Goal: Transaction & Acquisition: Book appointment/travel/reservation

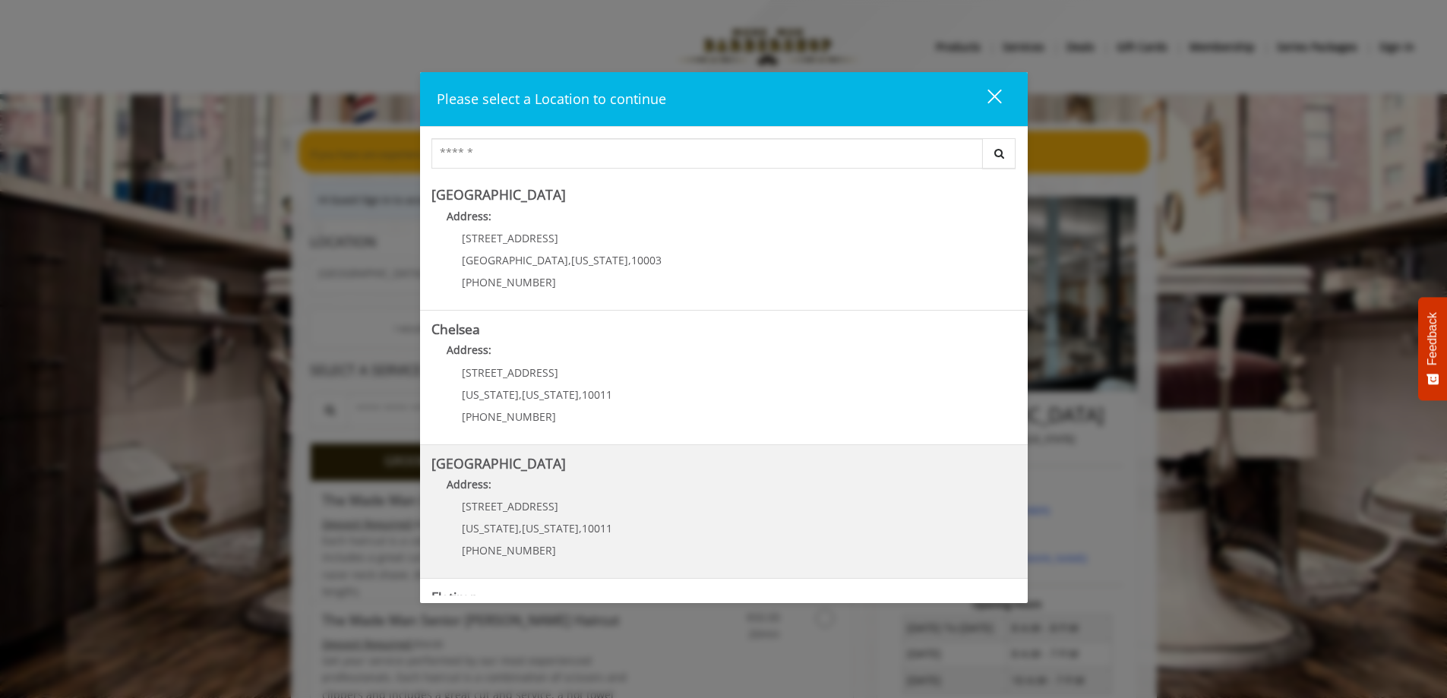
click at [795, 522] on Street "[GEOGRAPHIC_DATA] Address: [STREET_ADDRESS][US_STATE][US_STATE] (646) 850-0041" at bounding box center [723, 512] width 585 height 111
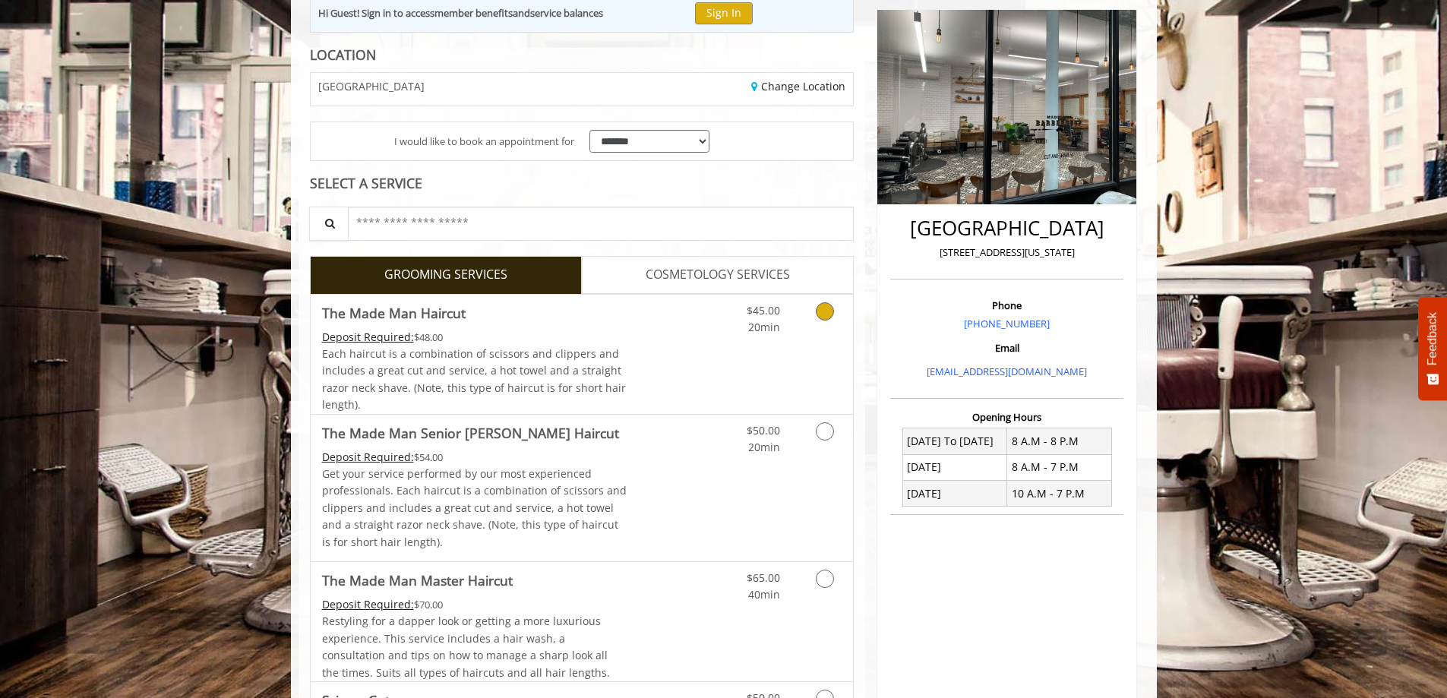
scroll to position [228, 0]
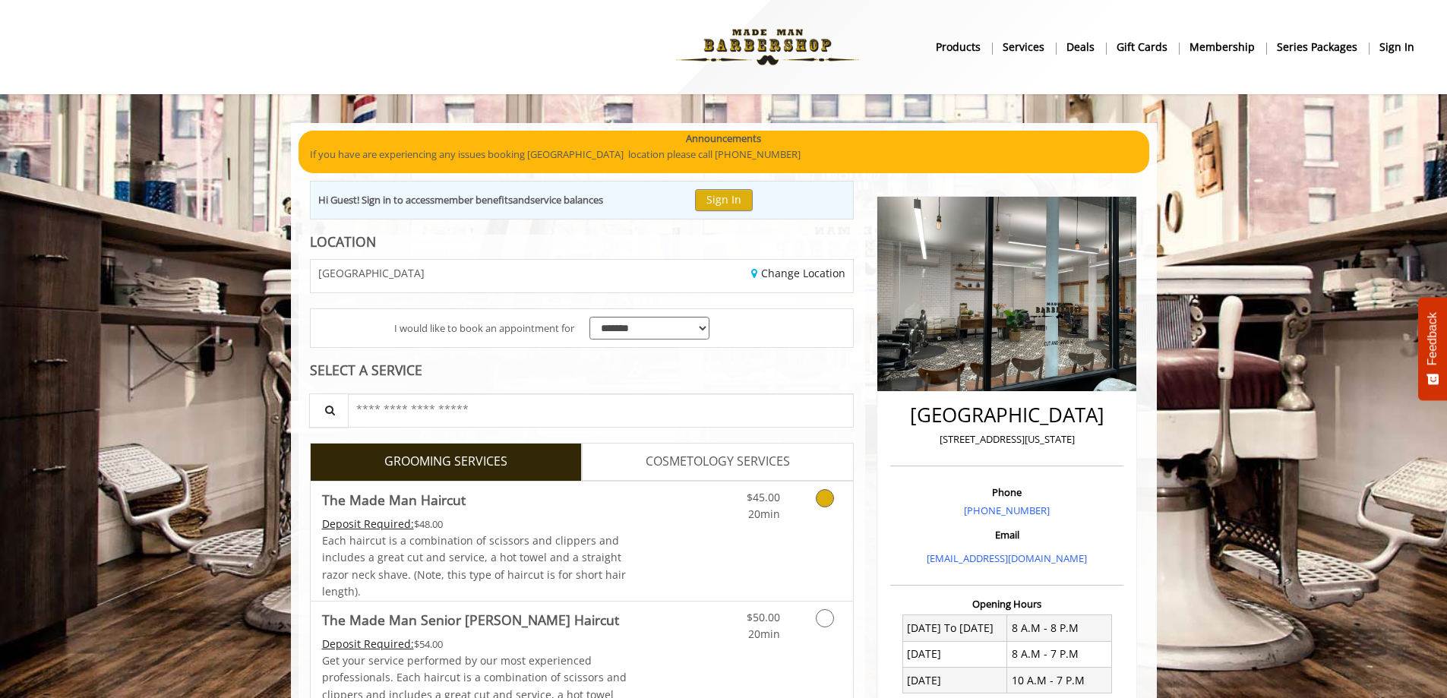
click at [741, 517] on link "$45.00 20min" at bounding box center [748, 503] width 63 height 42
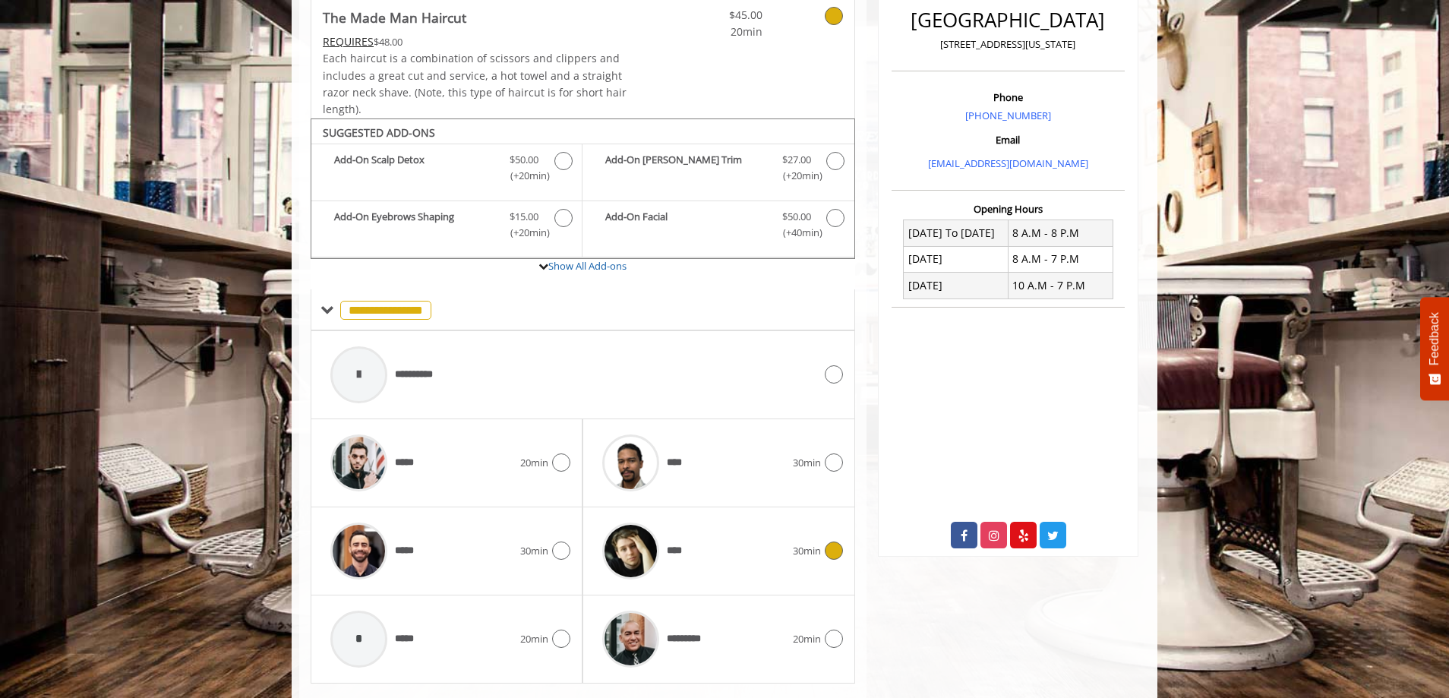
scroll to position [434, 0]
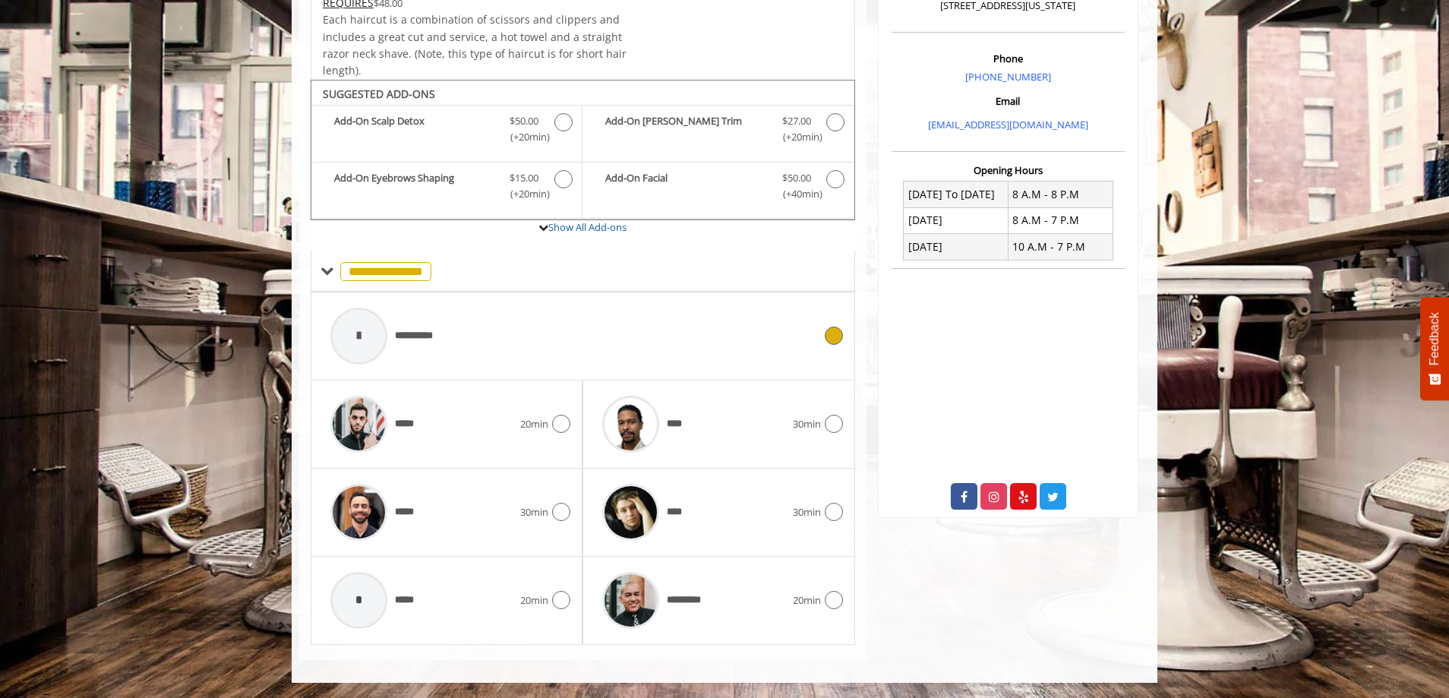
click at [725, 331] on div "**********" at bounding box center [572, 336] width 498 height 72
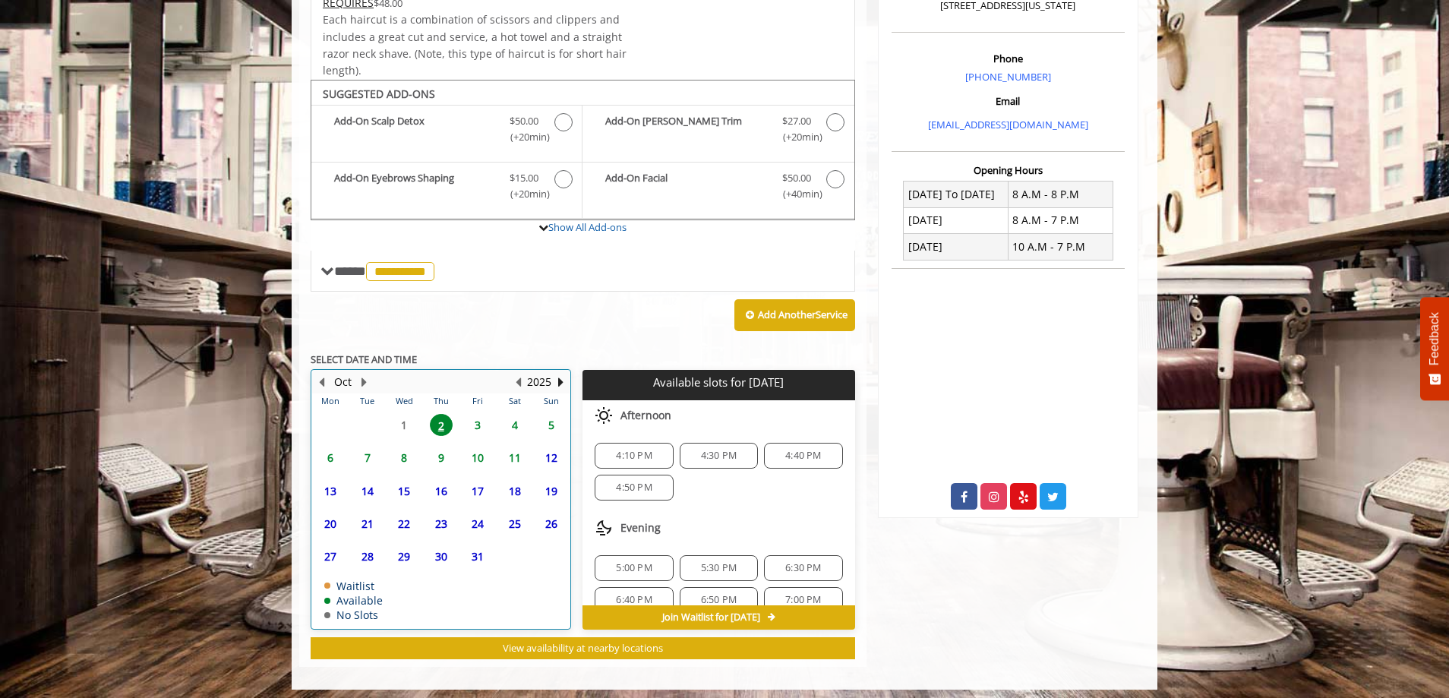
click at [463, 425] on div "3" at bounding box center [478, 425] width 30 height 22
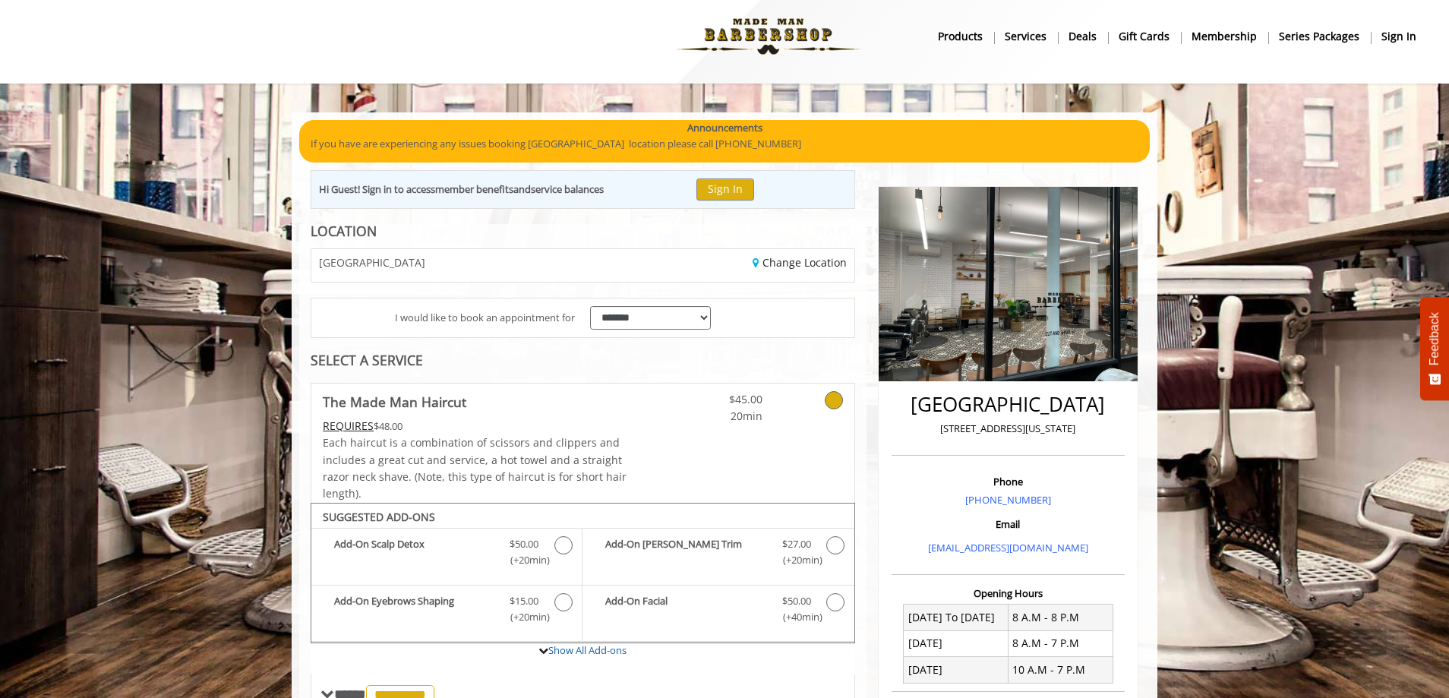
scroll to position [0, 0]
